Goal: Transaction & Acquisition: Obtain resource

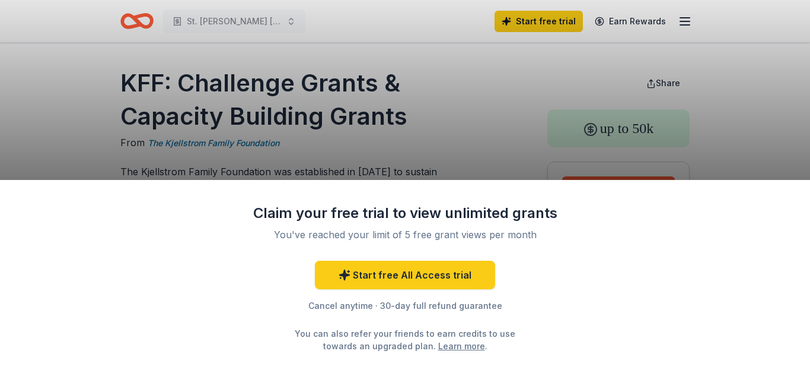
click at [483, 161] on div "Claim your free trial to view unlimited grants You've reached your limit of 5 f…" at bounding box center [405, 188] width 810 height 376
drag, startPoint x: 262, startPoint y: 147, endPoint x: 205, endPoint y: 149, distance: 57.0
click at [205, 149] on div "Claim your free trial to view unlimited grants You've reached your limit of 5 f…" at bounding box center [405, 188] width 810 height 376
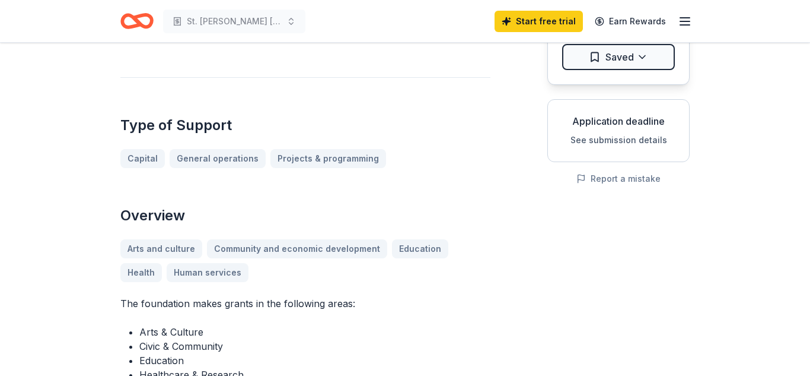
scroll to position [186, 0]
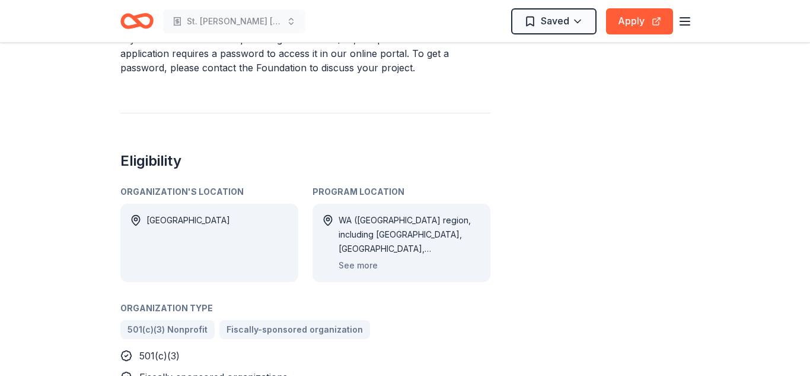
scroll to position [558, 0]
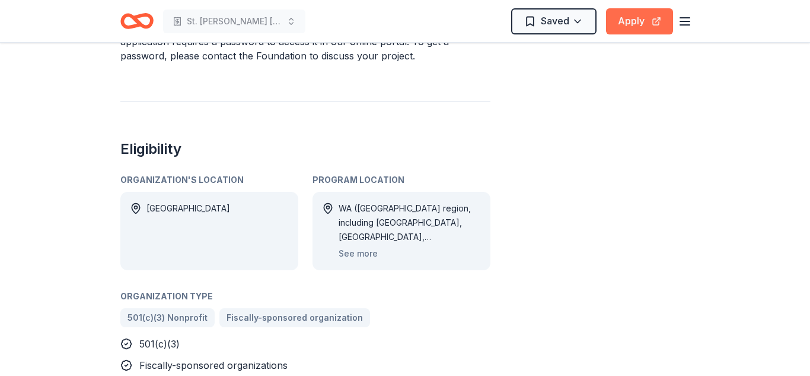
click at [637, 17] on button "Apply" at bounding box center [639, 21] width 67 height 26
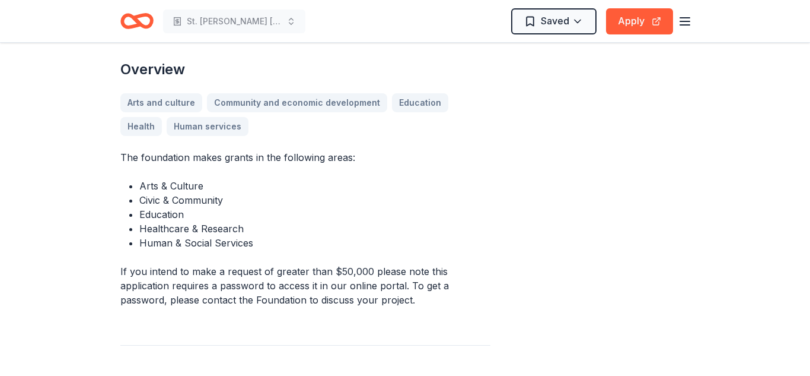
scroll to position [307, 0]
